Goal: Transaction & Acquisition: Obtain resource

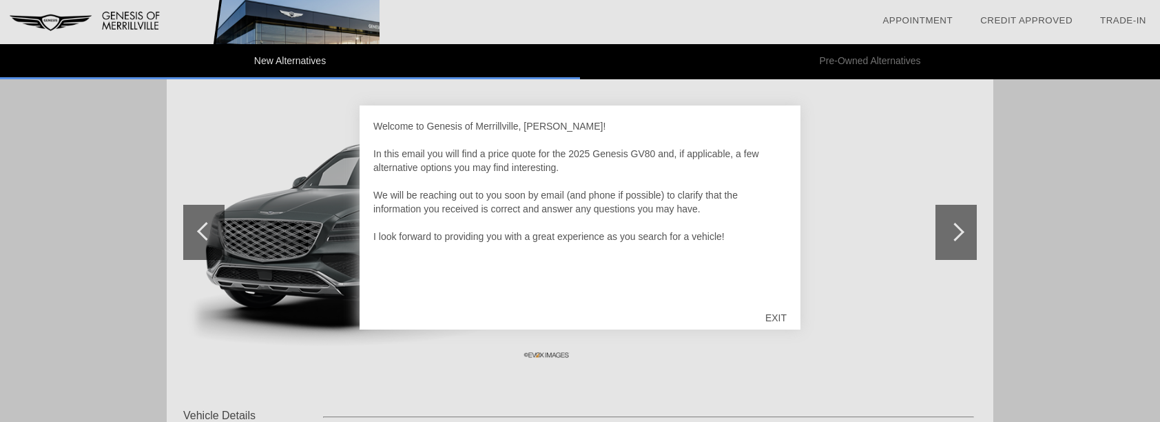
scroll to position [207, 0]
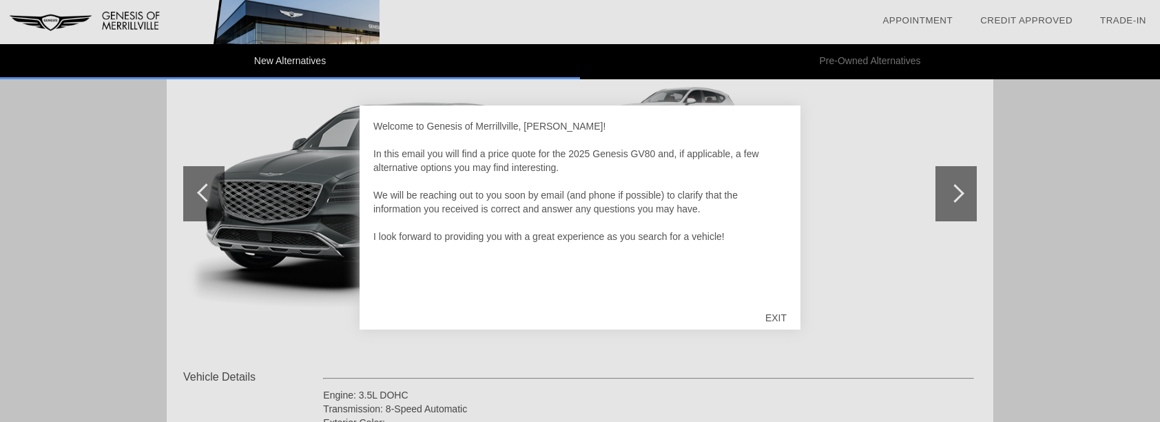
click at [776, 315] on div "EXIT" at bounding box center [776, 317] width 49 height 41
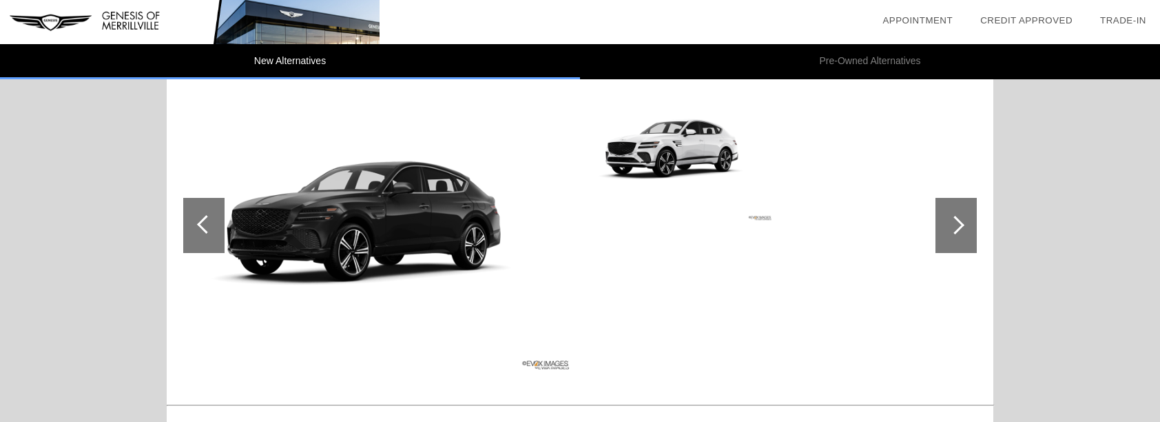
scroll to position [1584, 0]
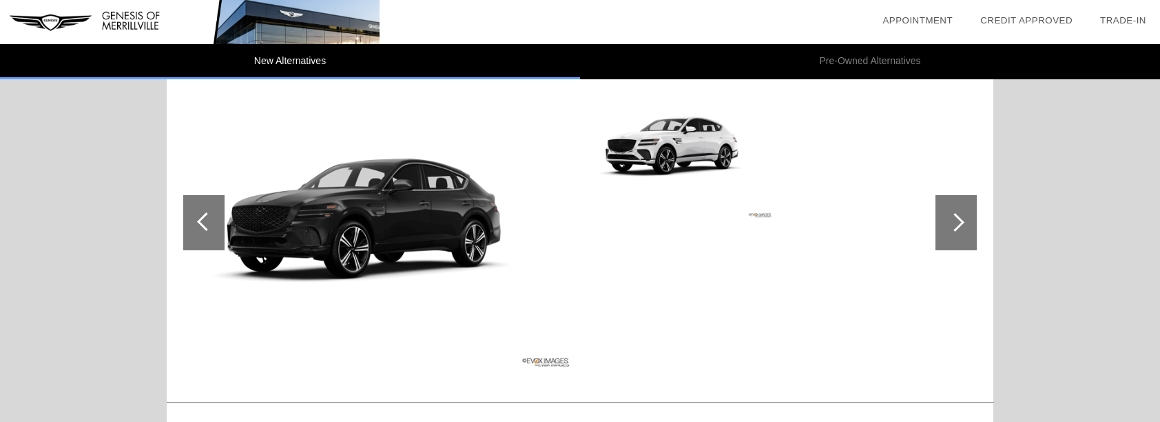
click at [424, 221] on img at bounding box center [378, 222] width 391 height 292
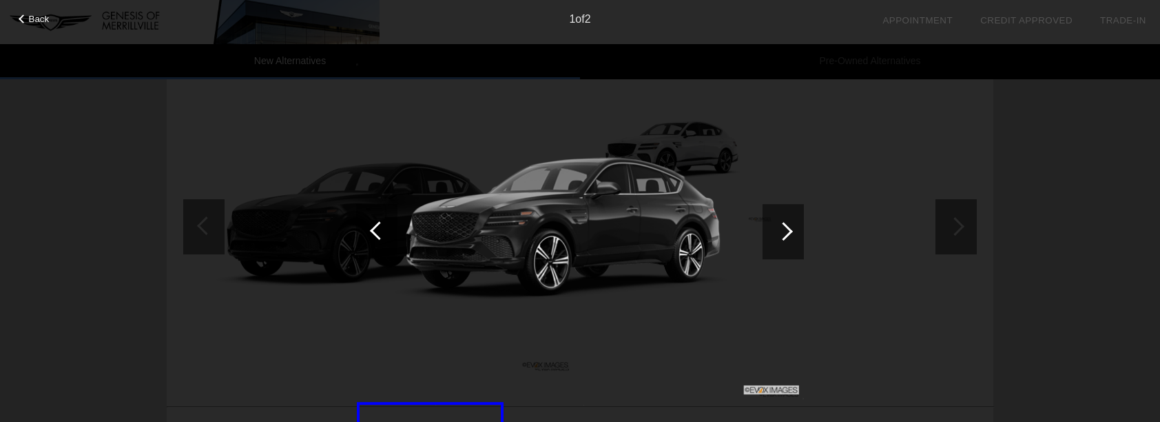
scroll to position [1580, 0]
click at [789, 231] on div at bounding box center [783, 231] width 19 height 19
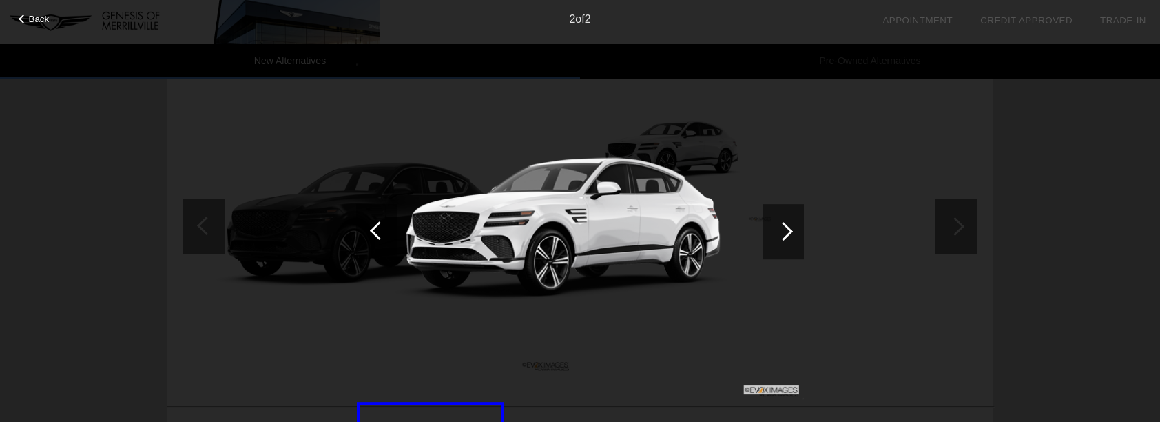
click at [789, 231] on div at bounding box center [783, 231] width 19 height 19
click at [373, 226] on div at bounding box center [379, 230] width 19 height 19
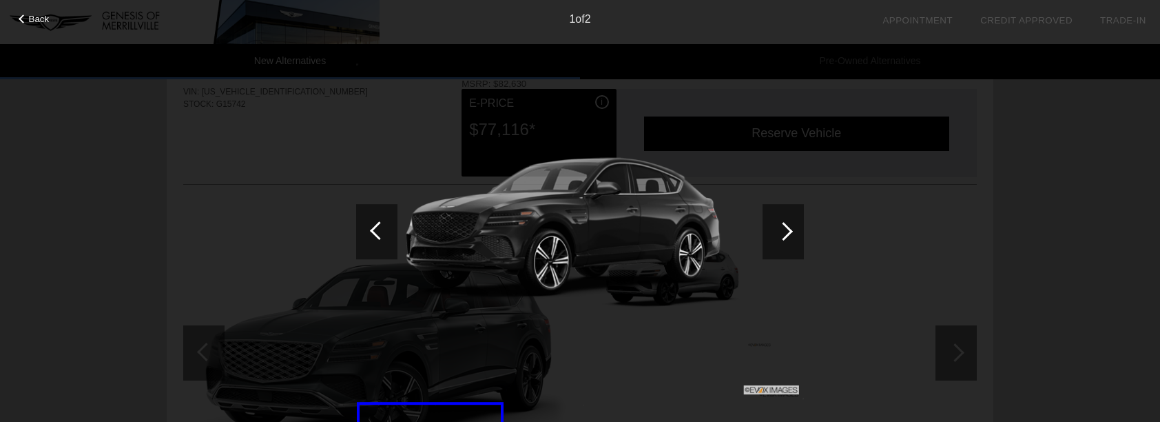
scroll to position [822, 0]
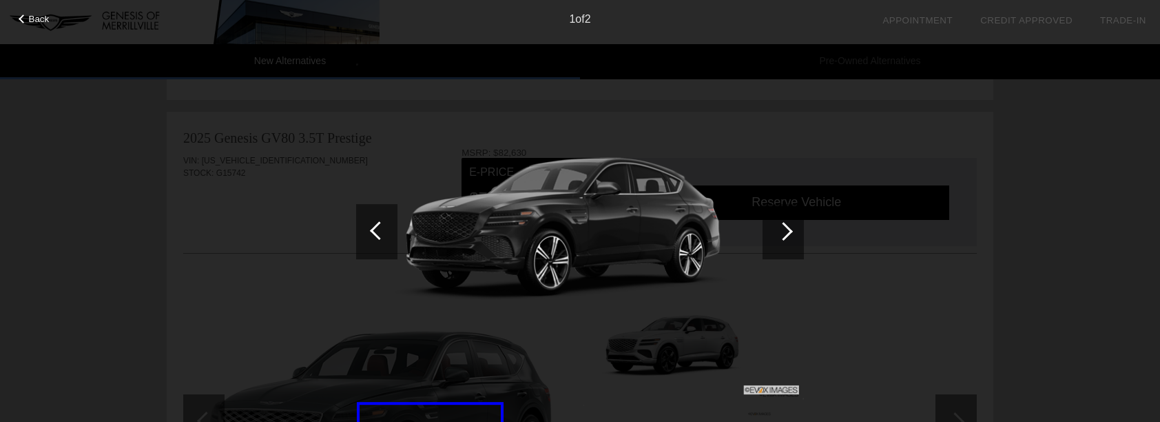
click at [37, 23] on span "Back" at bounding box center [39, 19] width 21 height 10
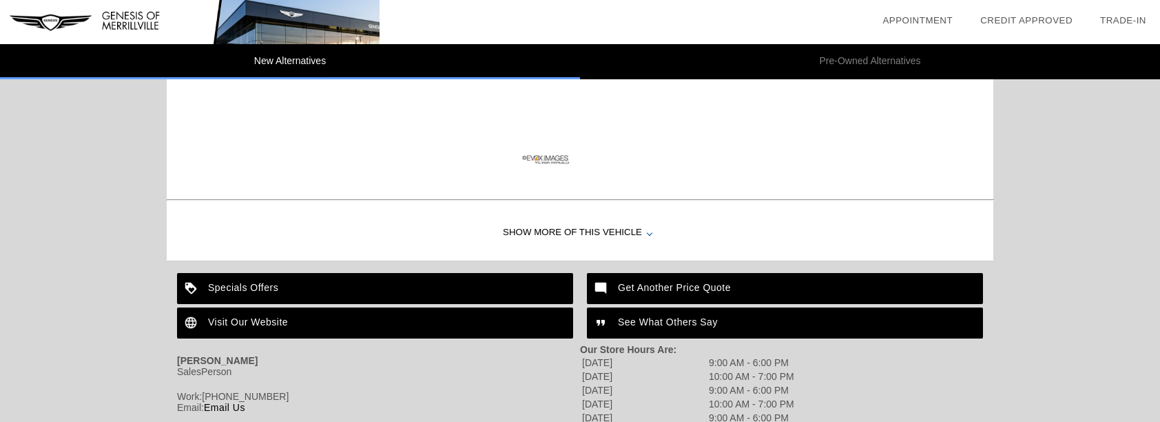
scroll to position [1856, 0]
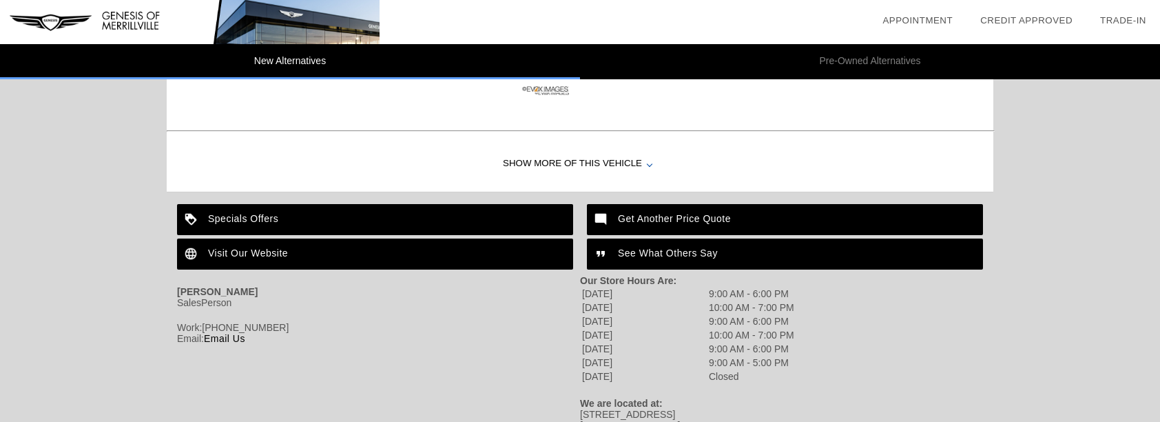
click at [384, 229] on div "Specials Offers" at bounding box center [375, 219] width 396 height 31
